Goal: Information Seeking & Learning: Learn about a topic

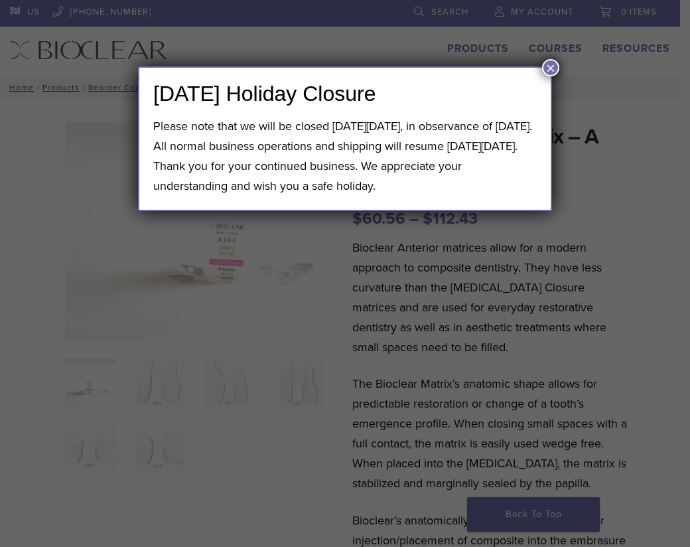
click at [549, 68] on button "×" at bounding box center [550, 67] width 17 height 17
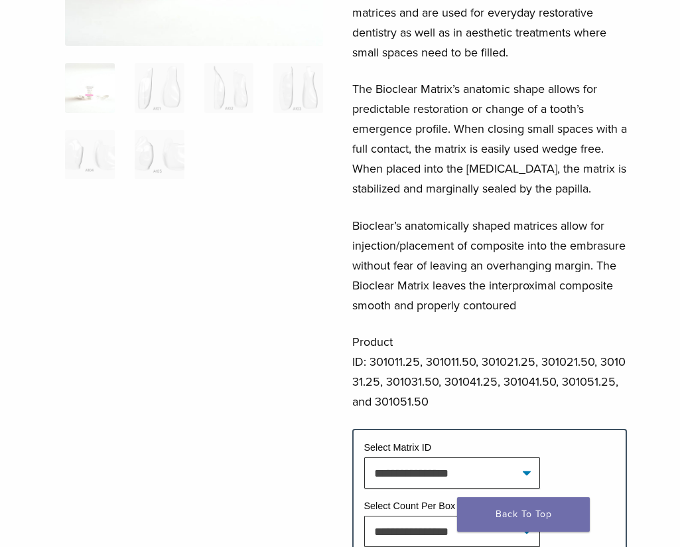
scroll to position [265, 0]
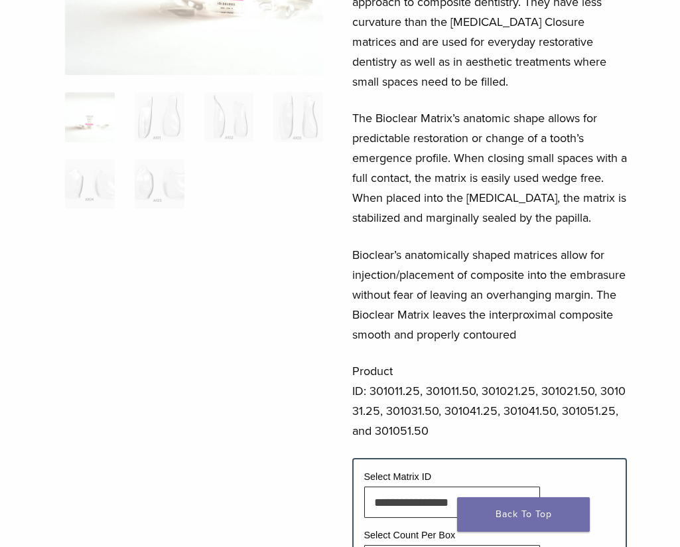
click at [115, 142] on img at bounding box center [90, 117] width 50 height 50
click at [184, 142] on img at bounding box center [160, 117] width 50 height 50
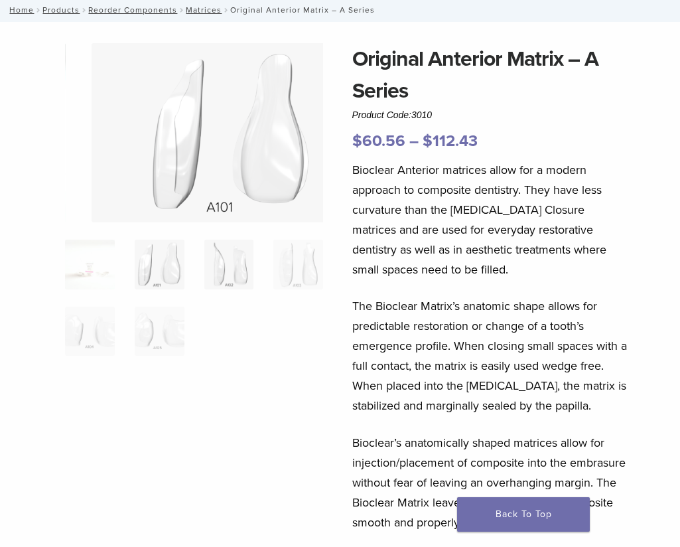
scroll to position [66, 0]
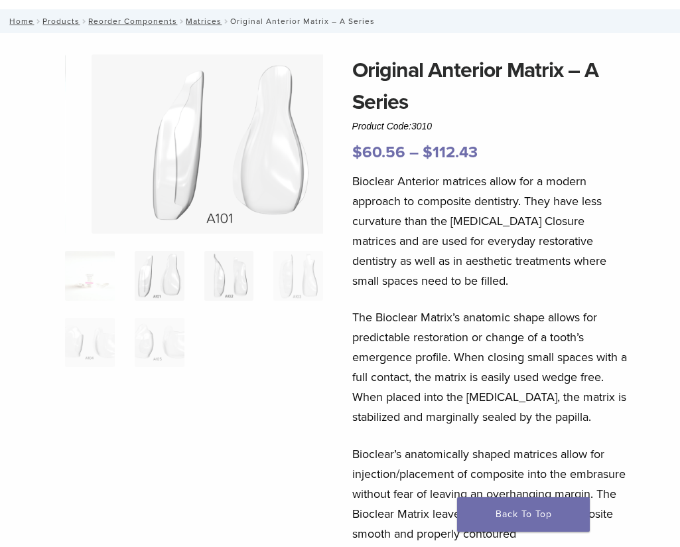
click at [254, 301] on img at bounding box center [229, 276] width 50 height 50
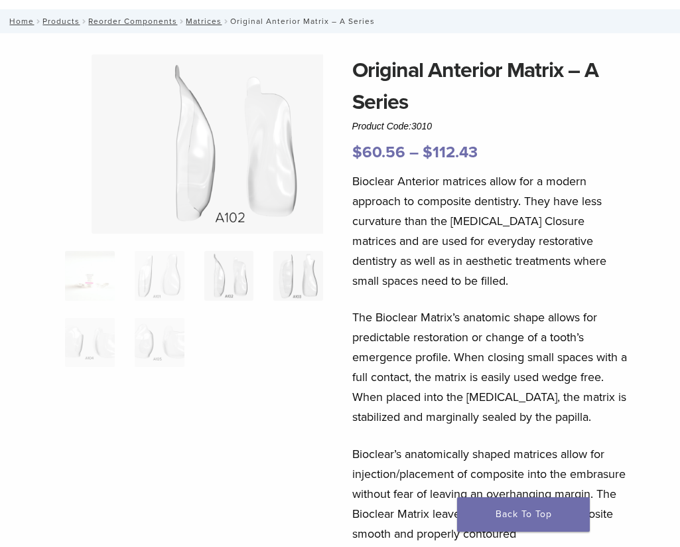
click at [323, 301] on img at bounding box center [298, 276] width 50 height 50
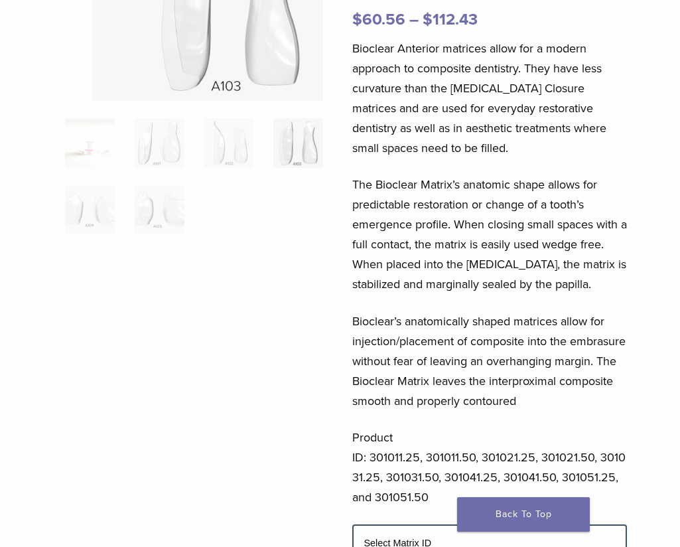
scroll to position [133, 0]
